Goal: Task Accomplishment & Management: Manage account settings

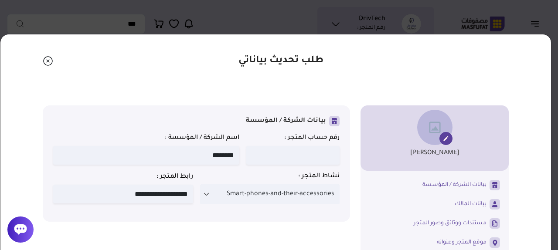
select select "**********"
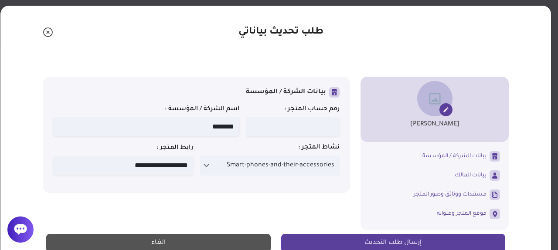
scroll to position [56, 0]
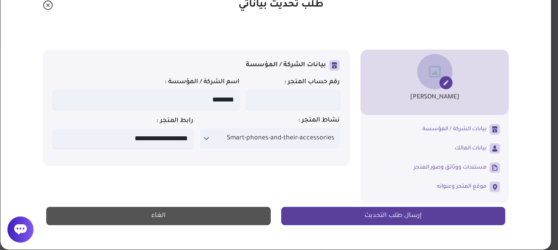
click at [375, 219] on button "إرسال طلب التحديث" at bounding box center [393, 216] width 225 height 18
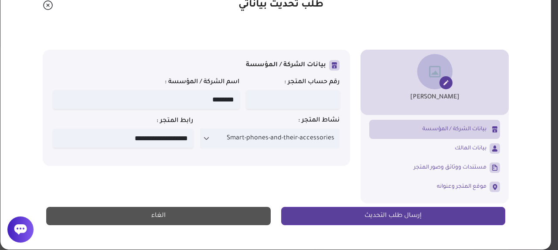
click at [469, 127] on span "بيانات الشركة / المؤسسة" at bounding box center [455, 130] width 64 height 8
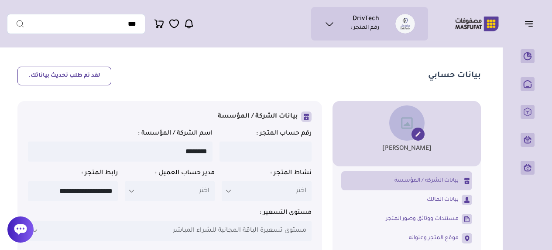
click at [232, 192] on icon at bounding box center [228, 191] width 7 height 7
click at [228, 191] on icon at bounding box center [228, 191] width 7 height 7
click at [479, 21] on img at bounding box center [477, 23] width 56 height 17
click at [475, 22] on img at bounding box center [477, 23] width 56 height 17
